Goal: Task Accomplishment & Management: Use online tool/utility

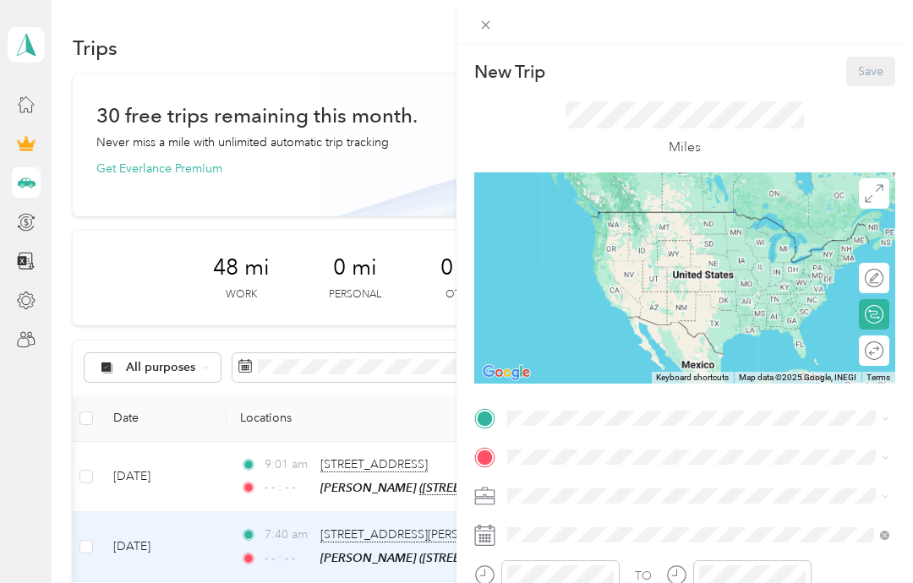
scroll to position [0, 201]
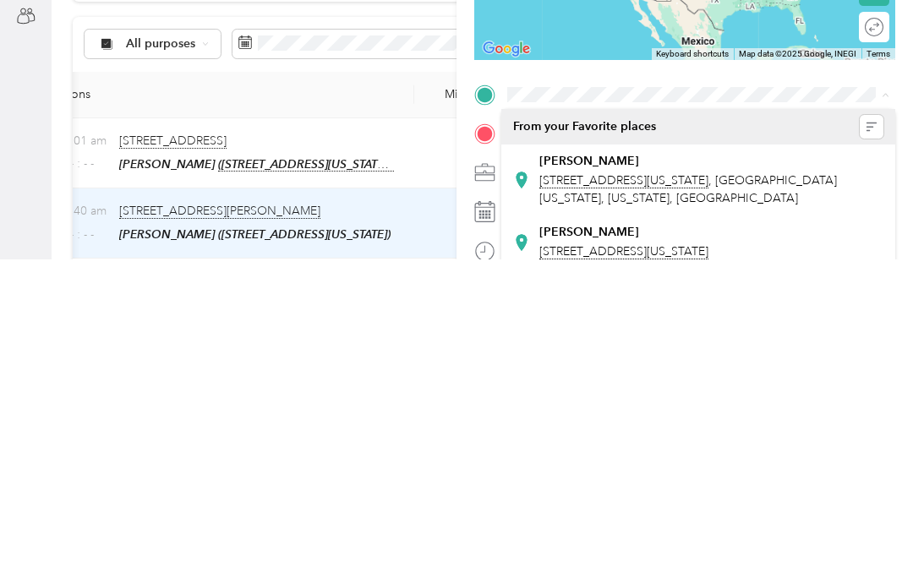
click at [641, 478] on div "[PERSON_NAME] [STREET_ADDRESS][PERSON_NAME][US_STATE][US_STATE][US_STATE]" at bounding box center [711, 504] width 345 height 53
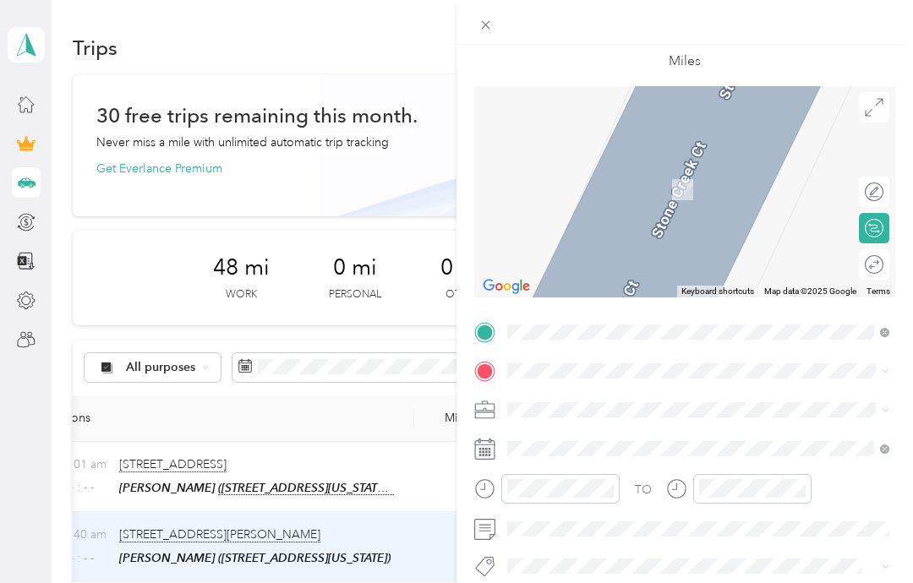
scroll to position [68, 0]
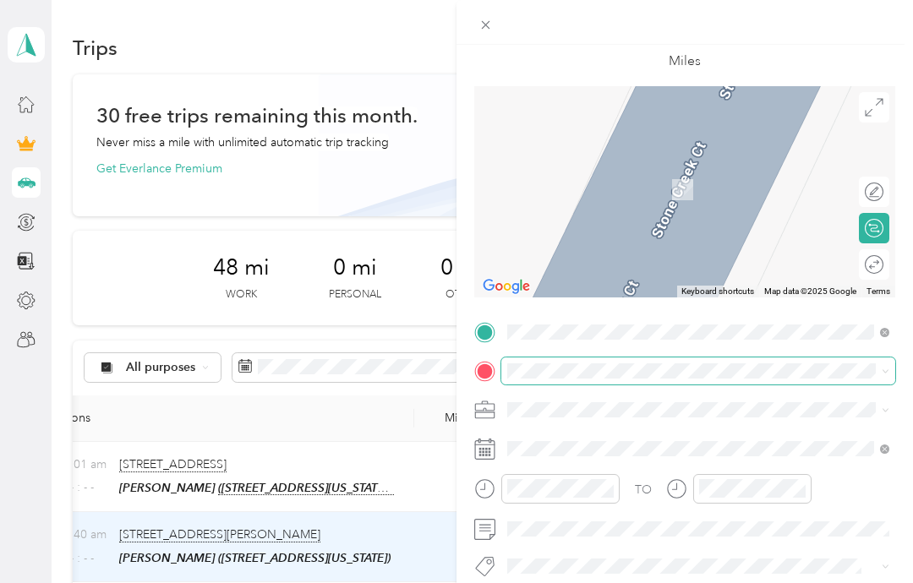
click at [577, 583] on div "New Trip Save This trip cannot be edited because it is either under review, app…" at bounding box center [452, 583] width 905 height 0
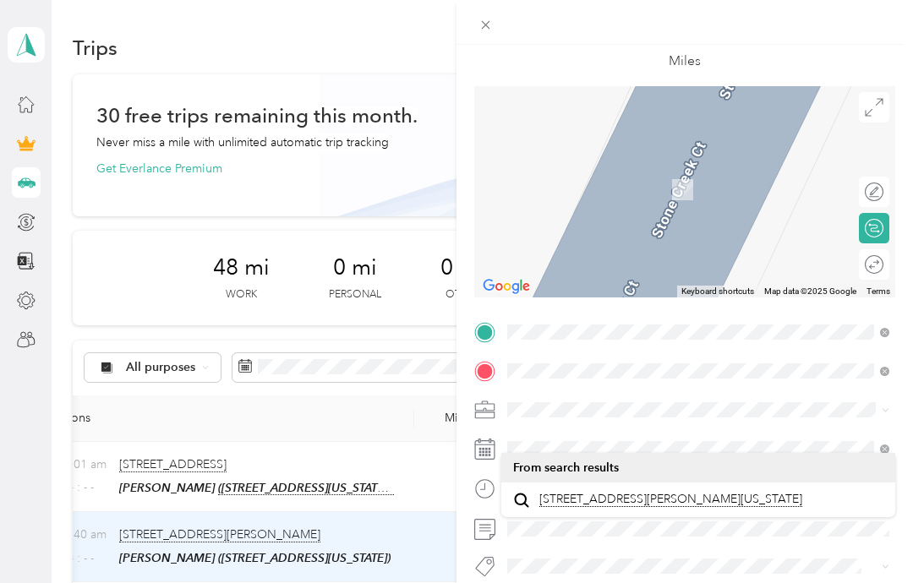
click at [641, 492] on span "[STREET_ADDRESS][PERSON_NAME][US_STATE]" at bounding box center [670, 499] width 263 height 15
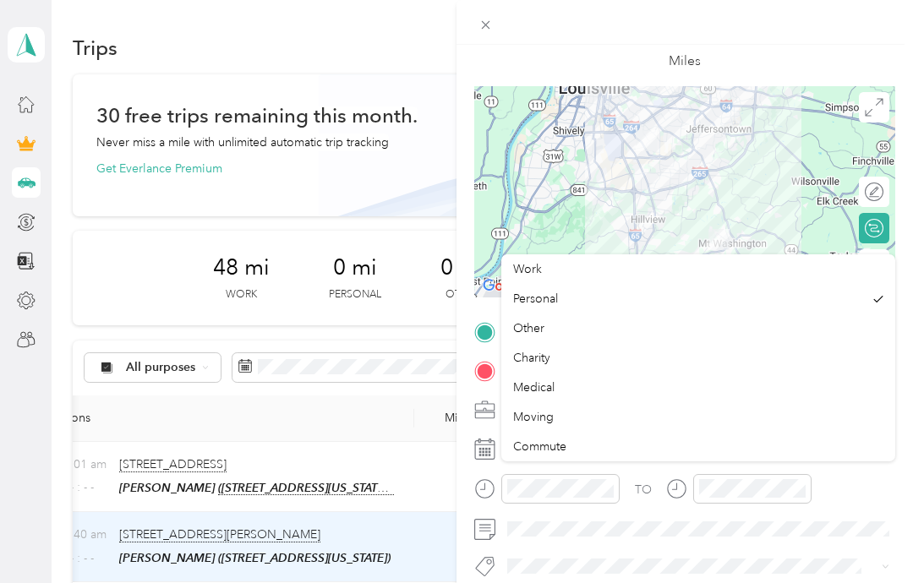
click at [558, 260] on div "Work" at bounding box center [698, 269] width 370 height 18
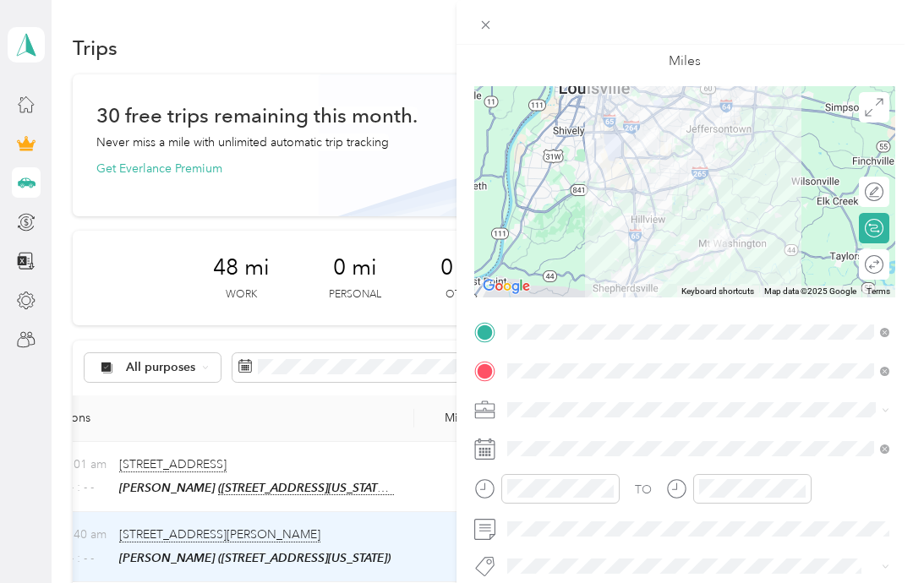
click at [682, 490] on icon at bounding box center [676, 489] width 21 height 21
click at [684, 495] on circle at bounding box center [677, 489] width 18 height 18
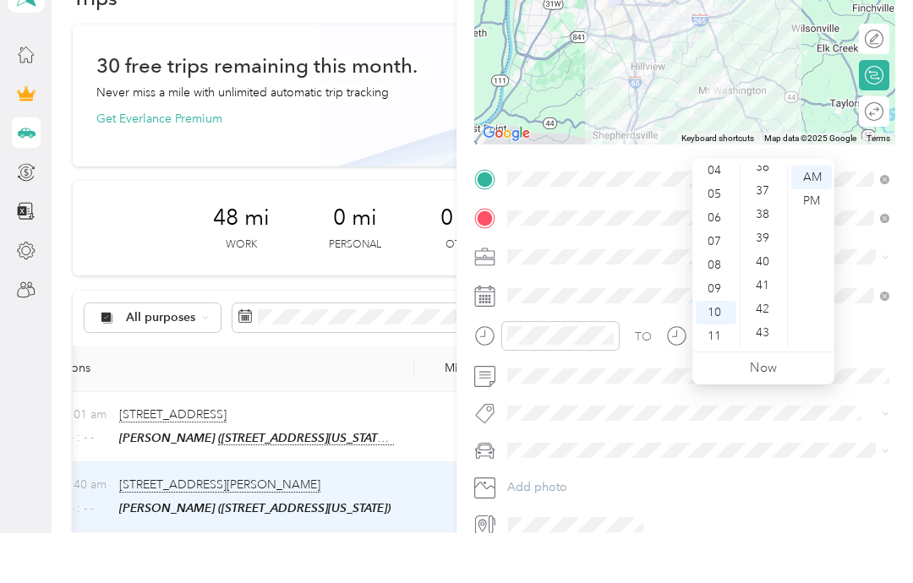
click at [766, 371] on div "43" at bounding box center [764, 383] width 41 height 24
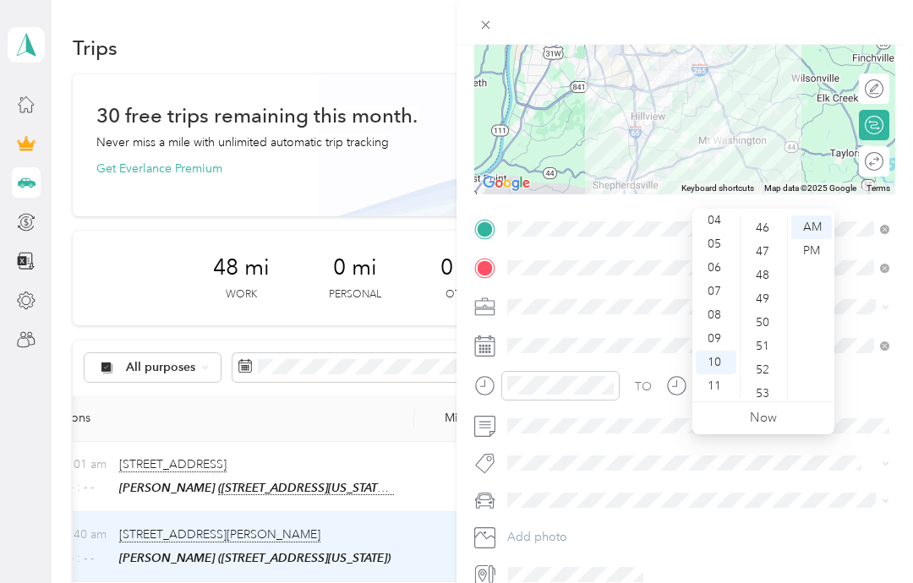
scroll to position [1096, 0]
click at [759, 351] on div "52" at bounding box center [764, 363] width 41 height 24
click at [760, 351] on div "58" at bounding box center [764, 363] width 41 height 24
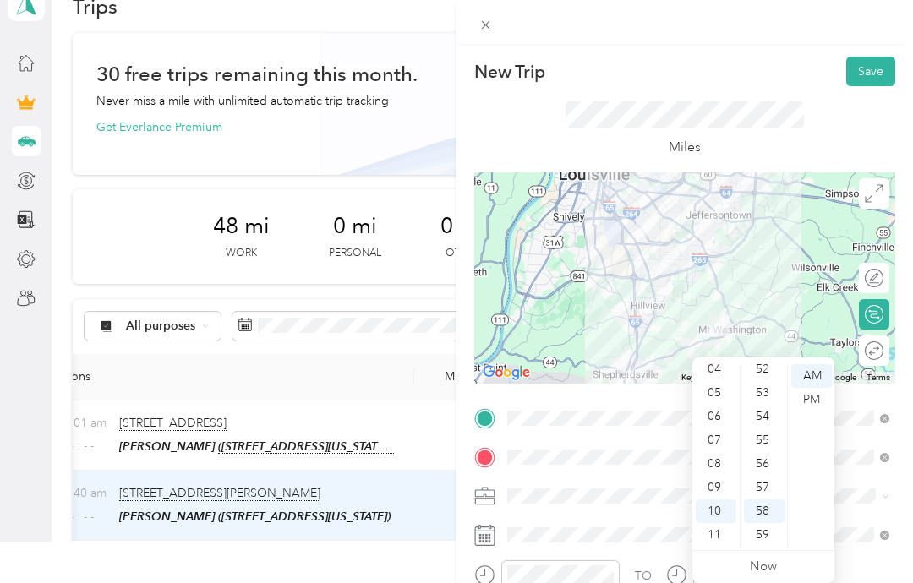
scroll to position [0, 0]
click at [873, 72] on button "Save" at bounding box center [870, 72] width 49 height 30
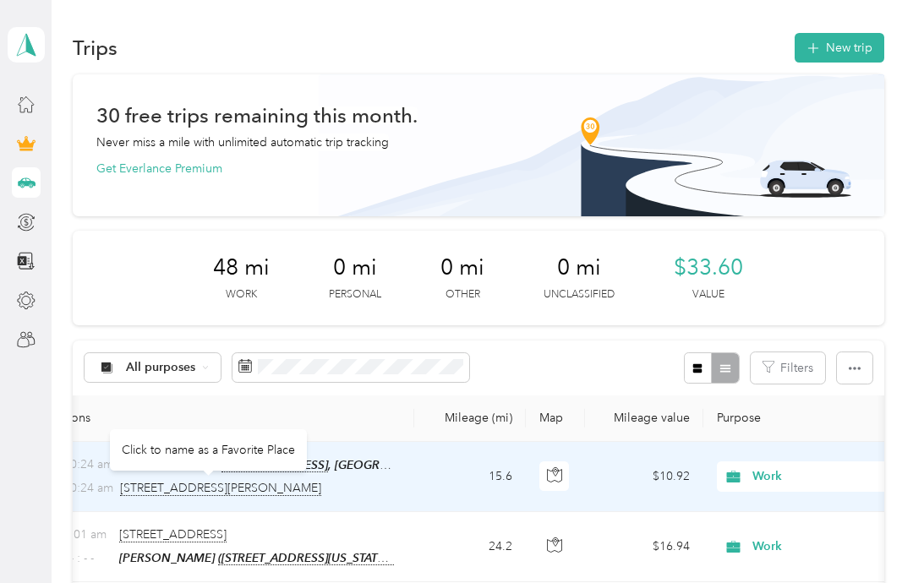
click at [244, 429] on div "Click to name as a Favorite Place" at bounding box center [208, 449] width 197 height 41
click at [209, 481] on span "[STREET_ADDRESS][PERSON_NAME]" at bounding box center [220, 488] width 201 height 15
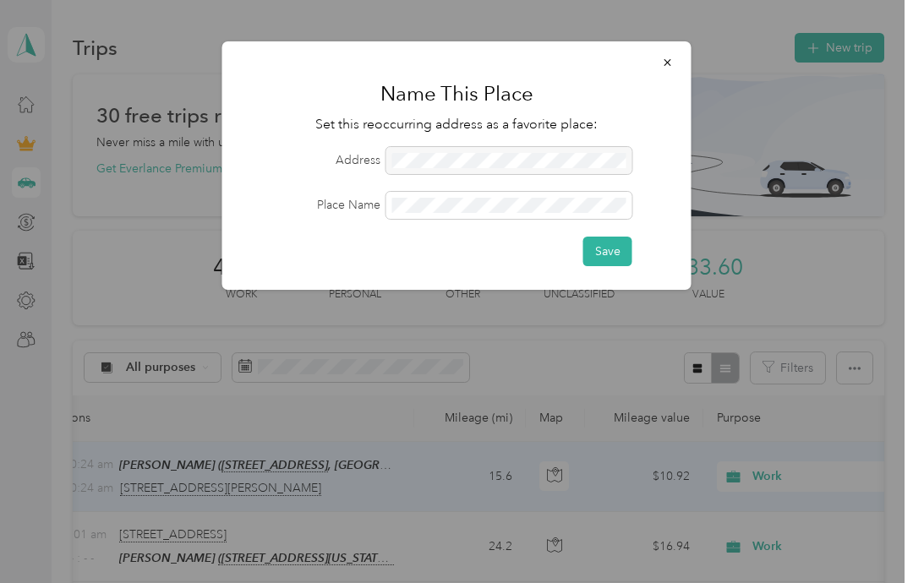
click at [616, 256] on button "Save" at bounding box center [607, 252] width 49 height 30
